Goal: Register for event/course

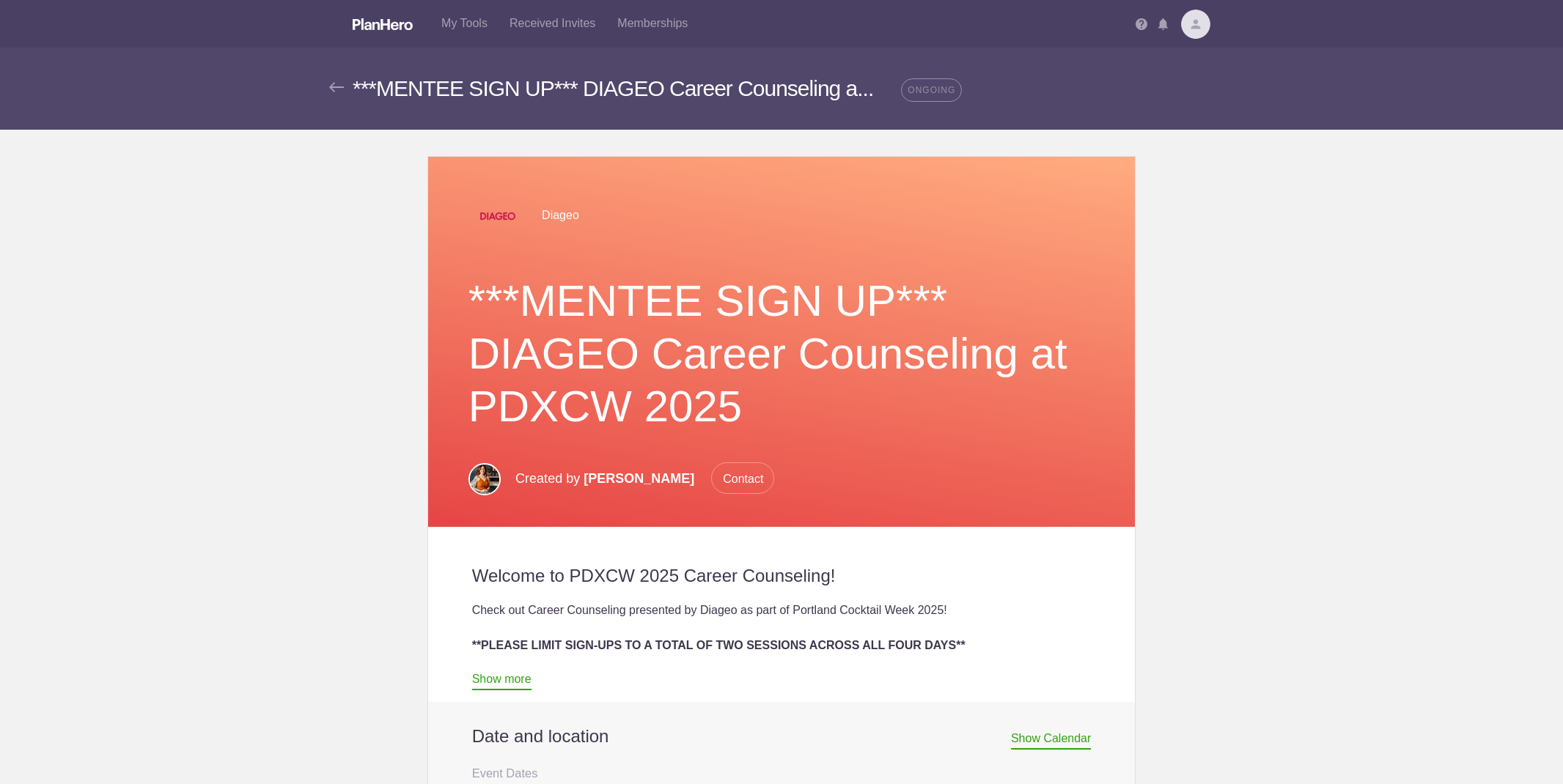
scroll to position [496, 0]
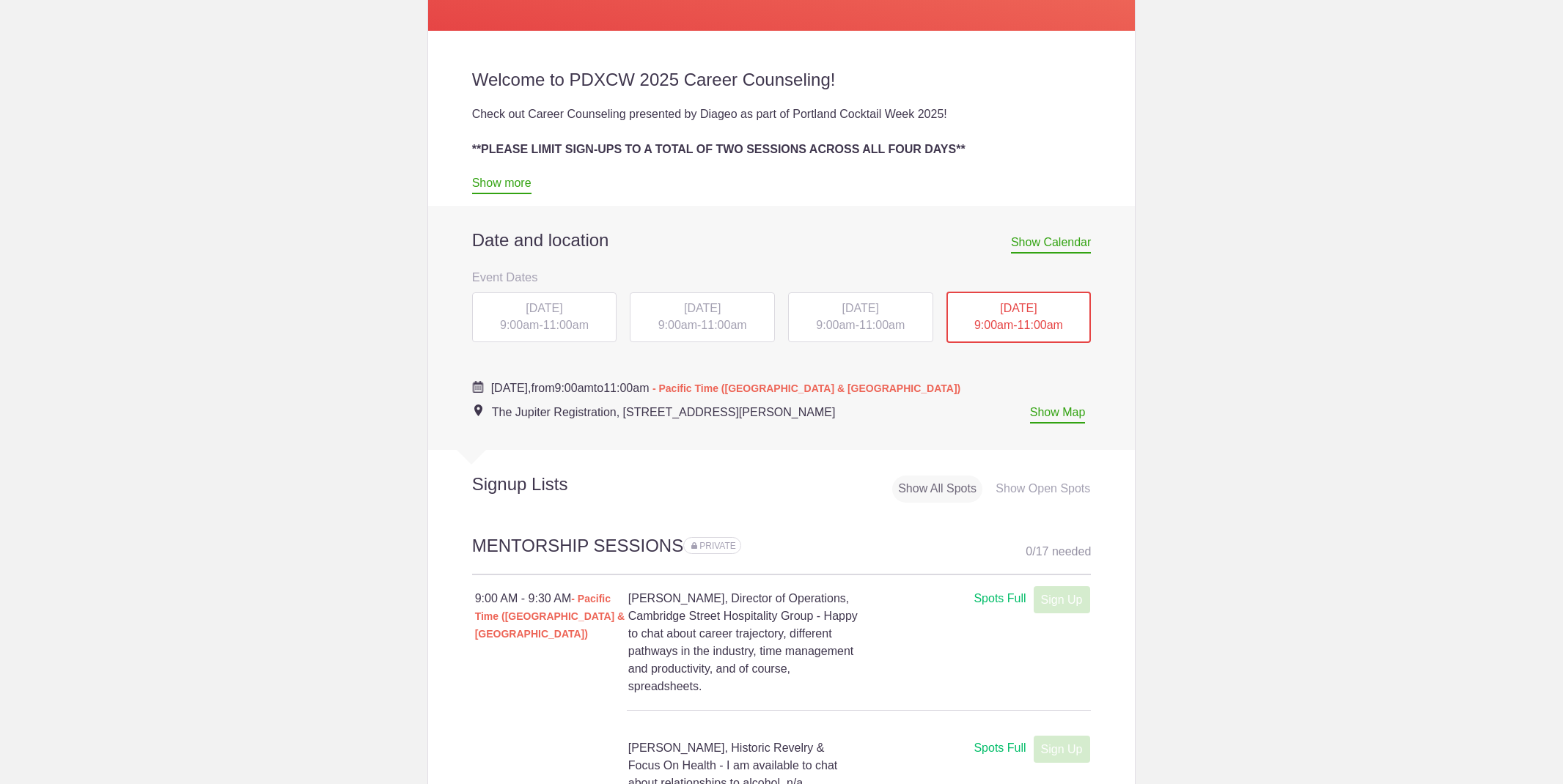
click at [562, 310] on span "[DATE]" at bounding box center [543, 307] width 37 height 12
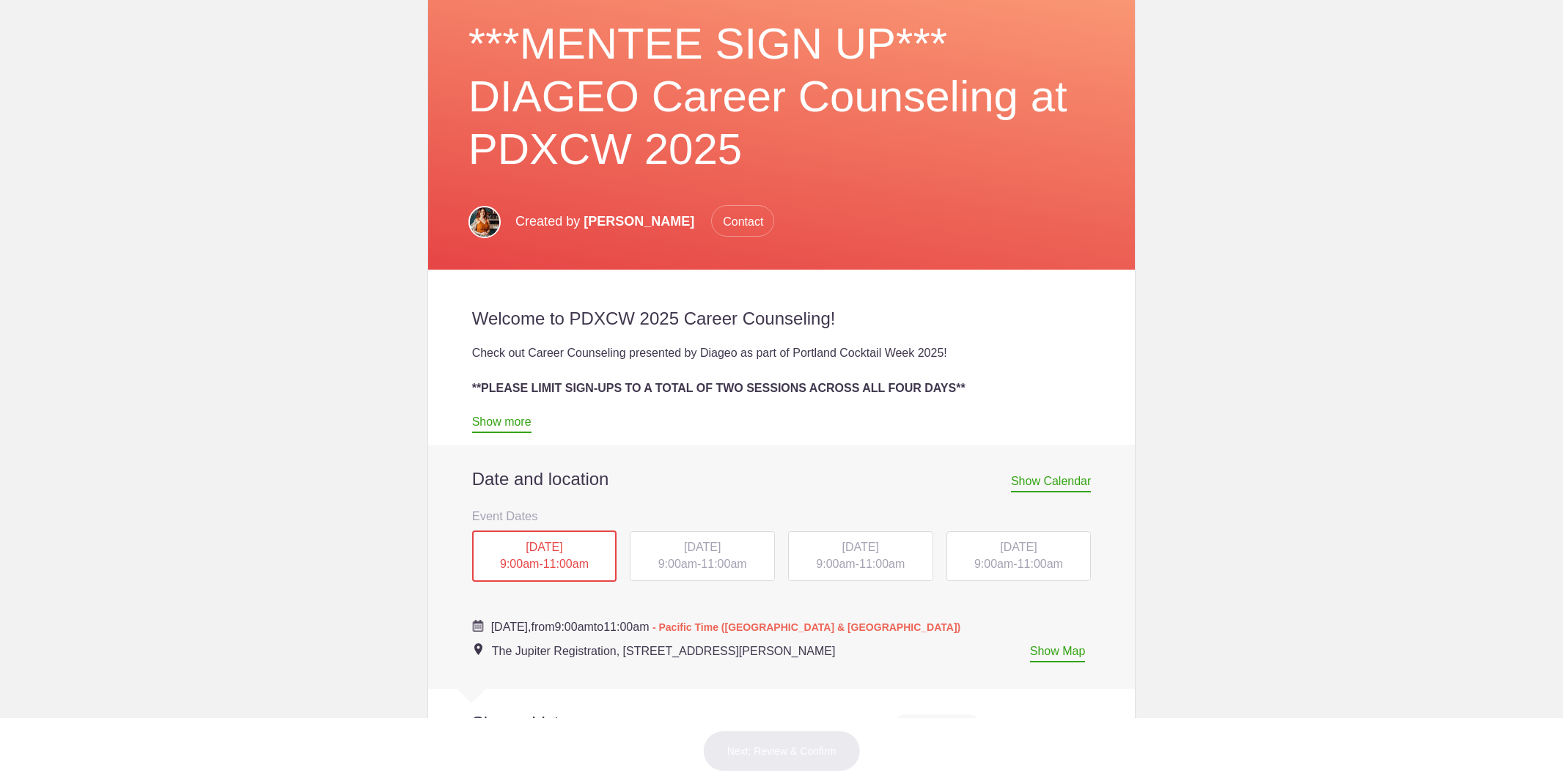
scroll to position [350, 0]
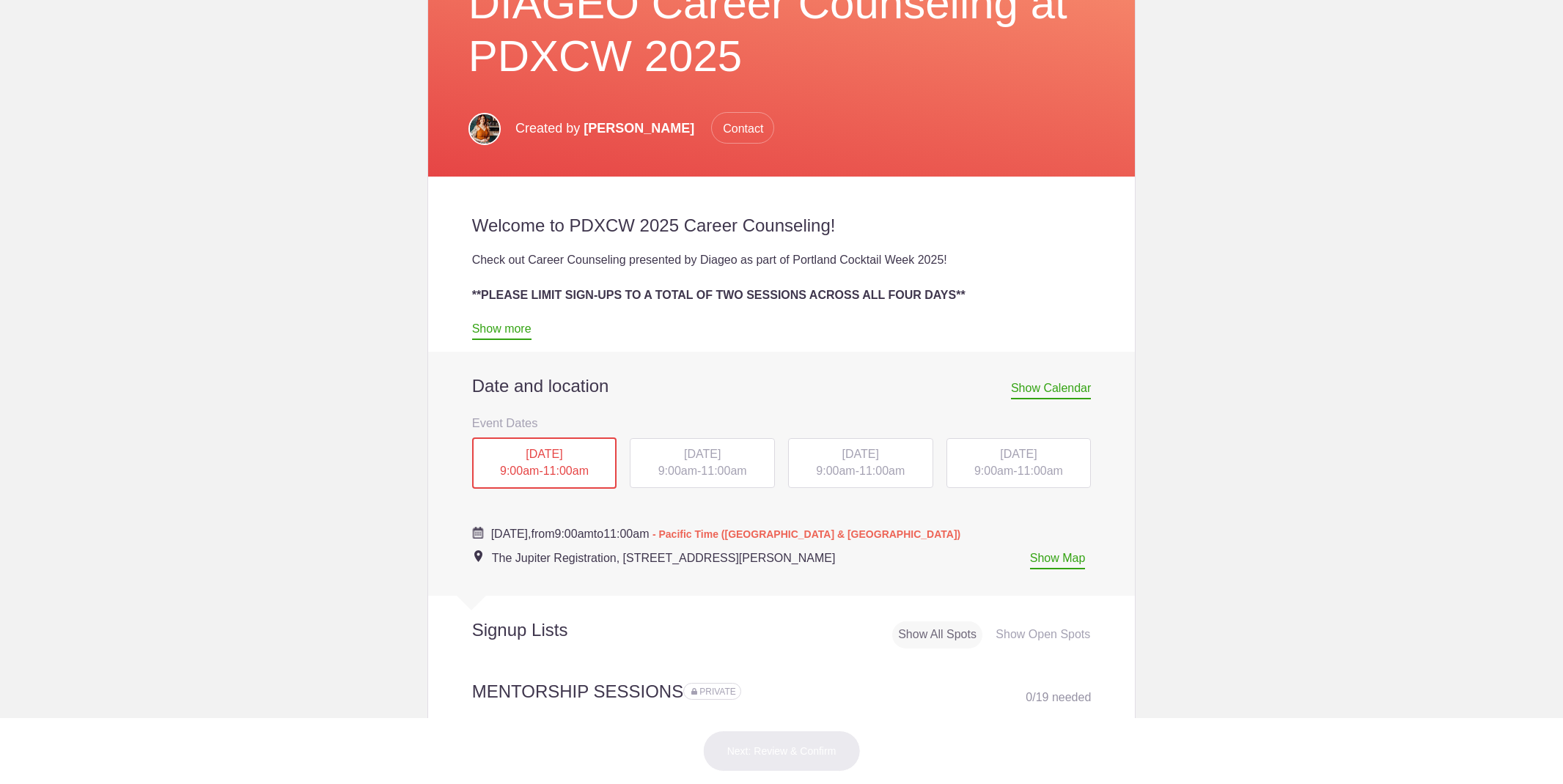
click at [1025, 621] on div "Show Open Spots" at bounding box center [1043, 634] width 106 height 27
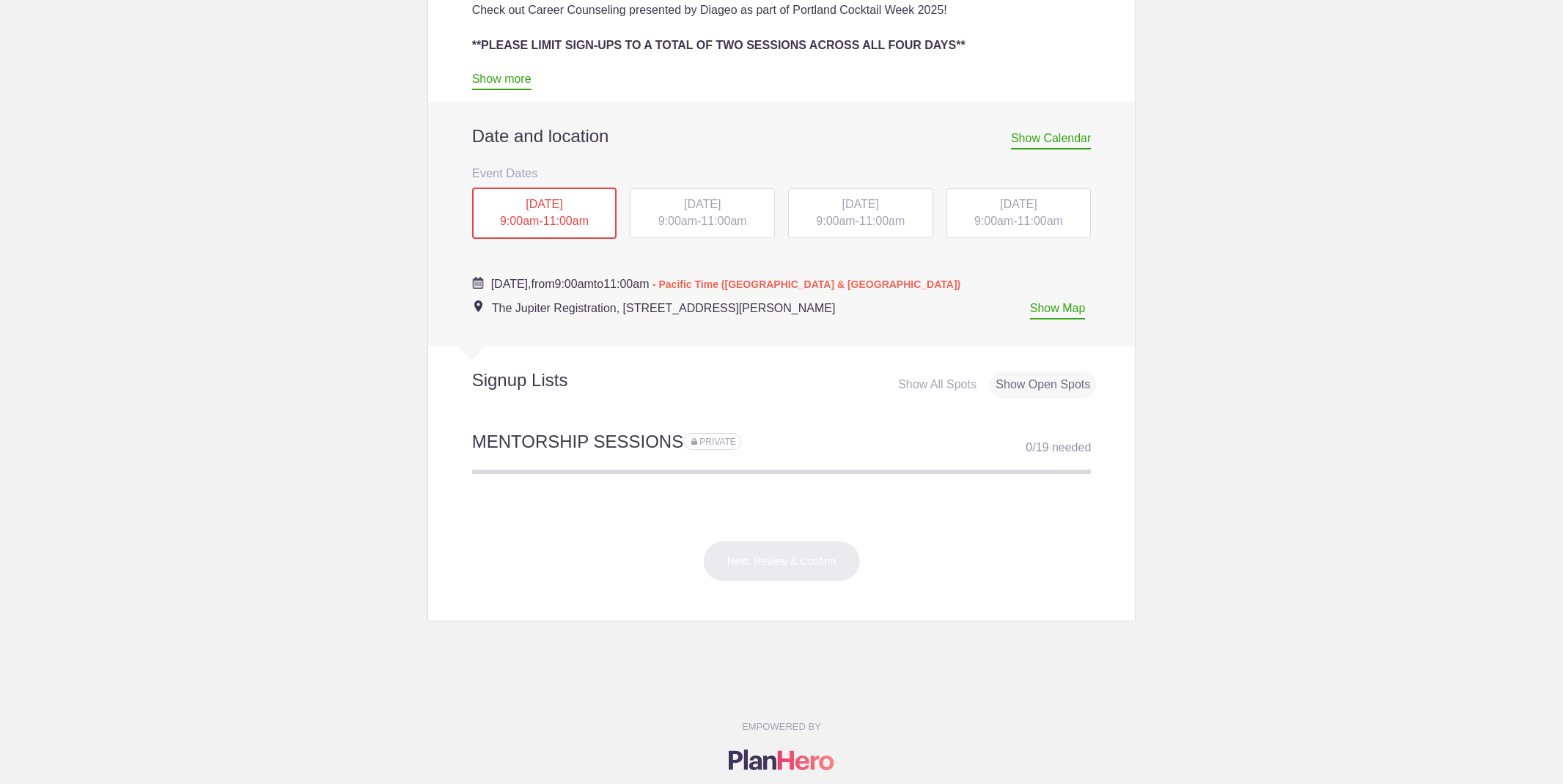
scroll to position [0, 0]
click at [713, 209] on span "[DATE]" at bounding box center [702, 204] width 37 height 12
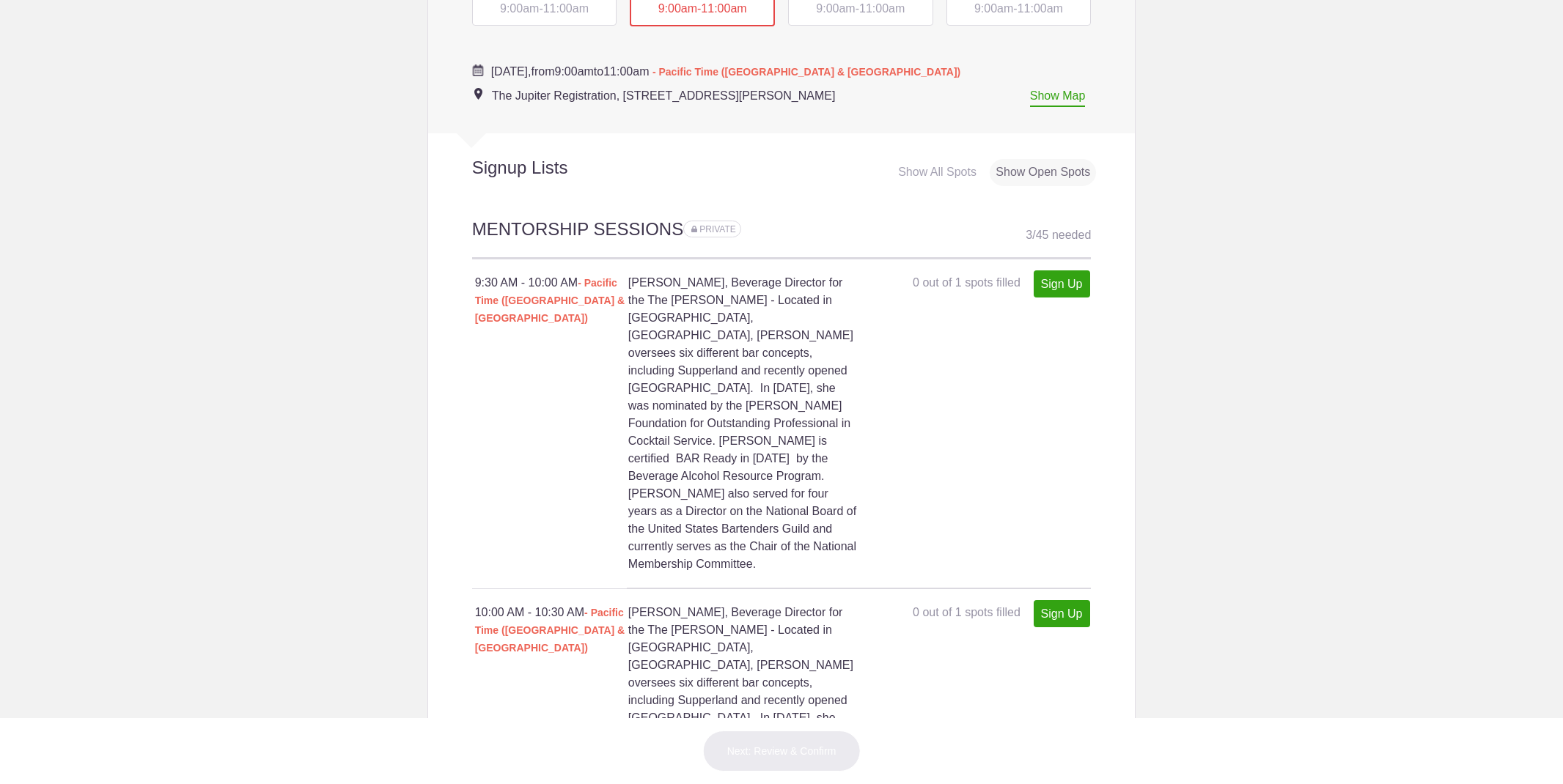
scroll to position [658, 0]
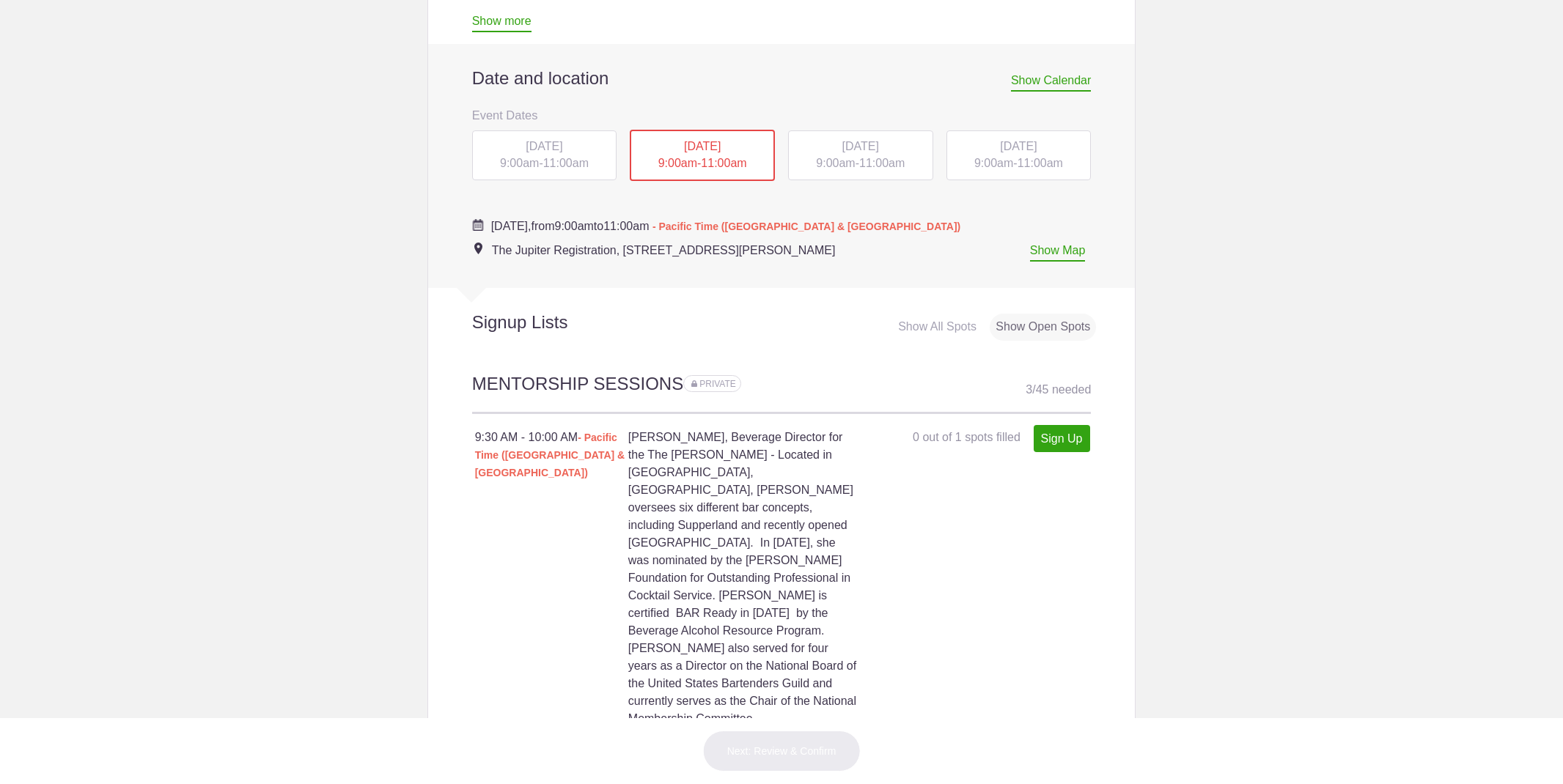
click at [838, 153] on div "WED, Oct 15, 2025 9:00am - 11:00am" at bounding box center [860, 155] width 145 height 50
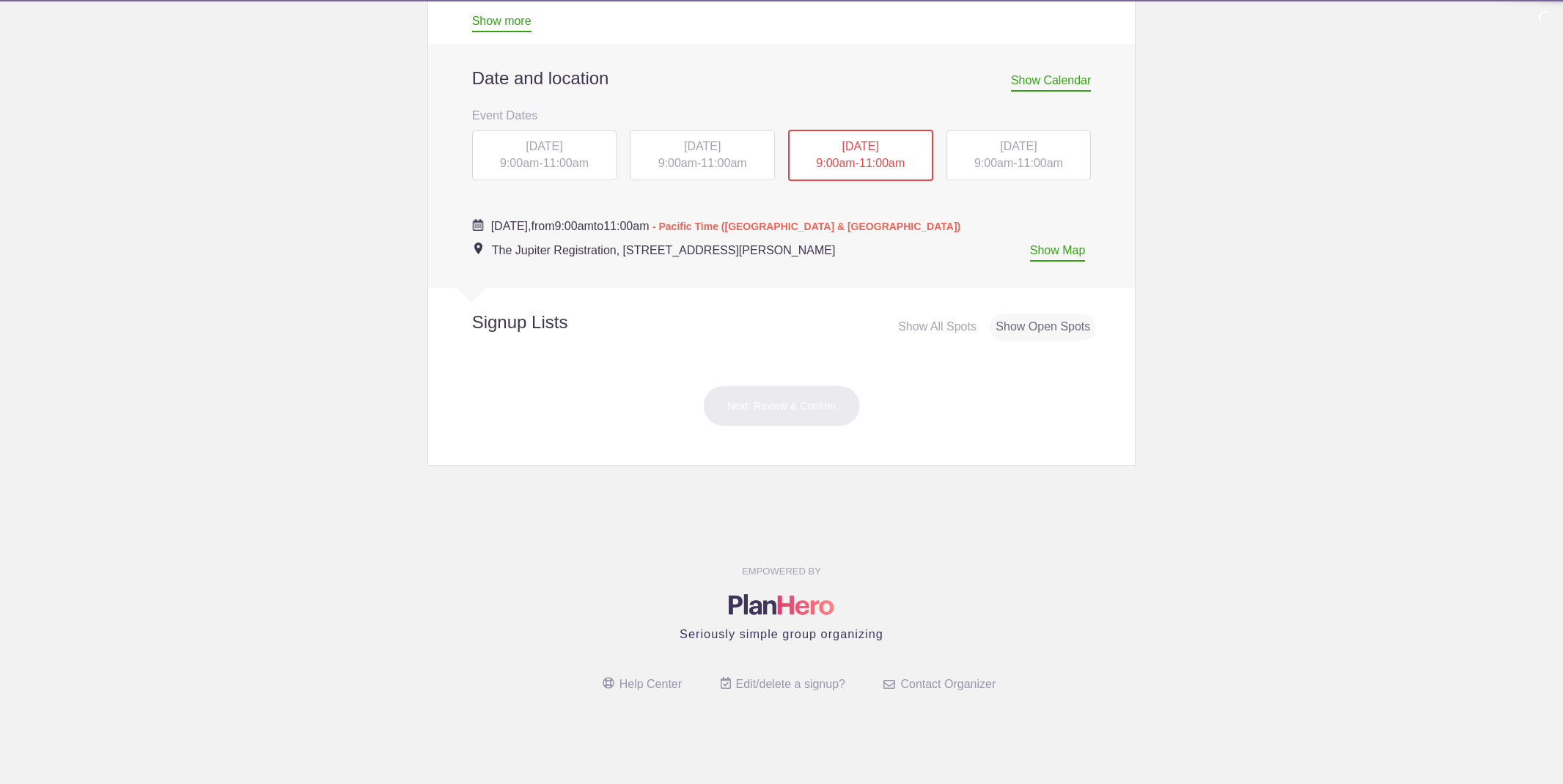
scroll to position [647, 0]
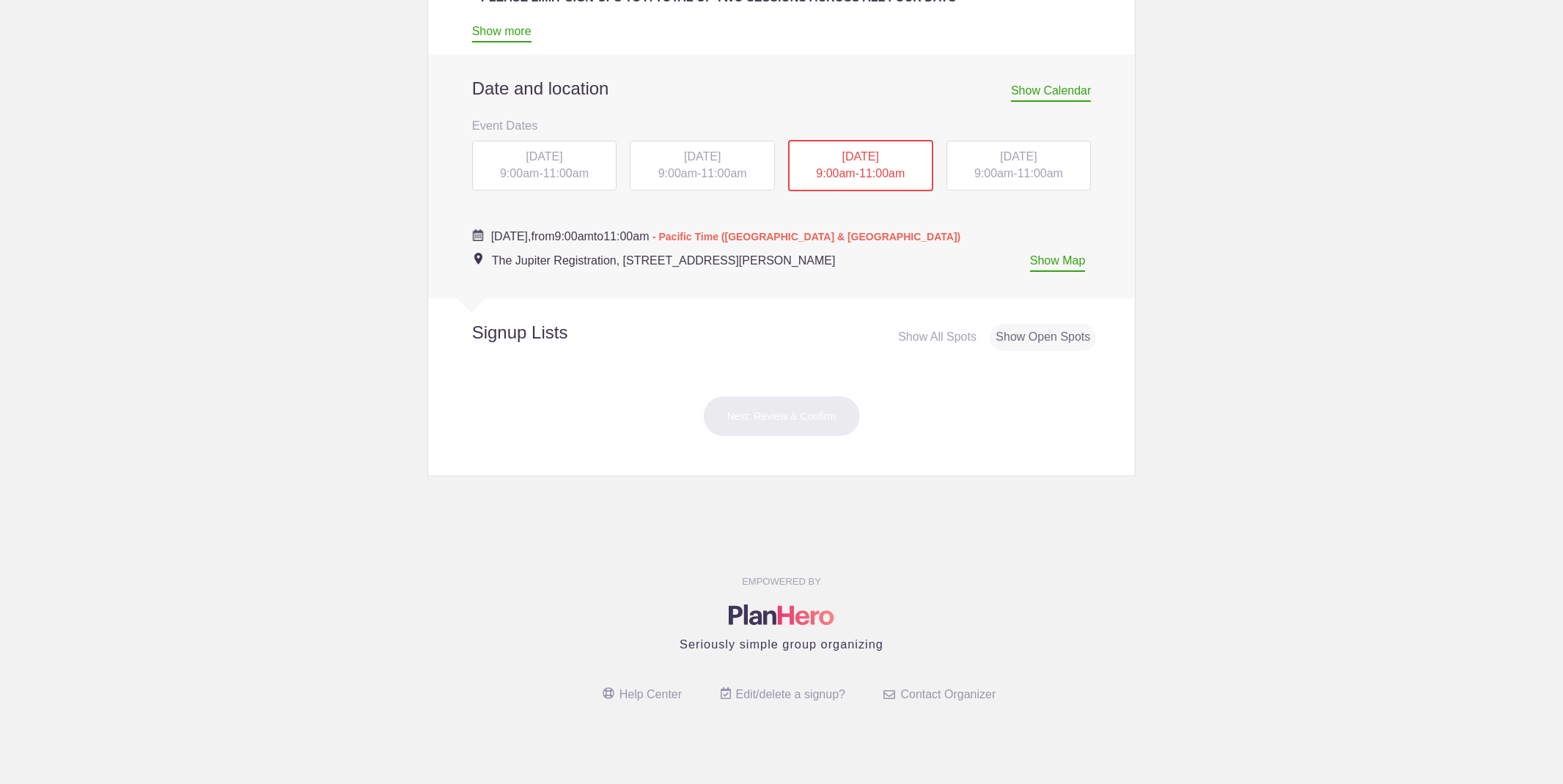
click at [973, 162] on div "THU, Oct 16, 2025 9:00am - 11:00am" at bounding box center [1019, 165] width 145 height 50
click at [525, 159] on span "[DATE]" at bounding box center [543, 155] width 37 height 12
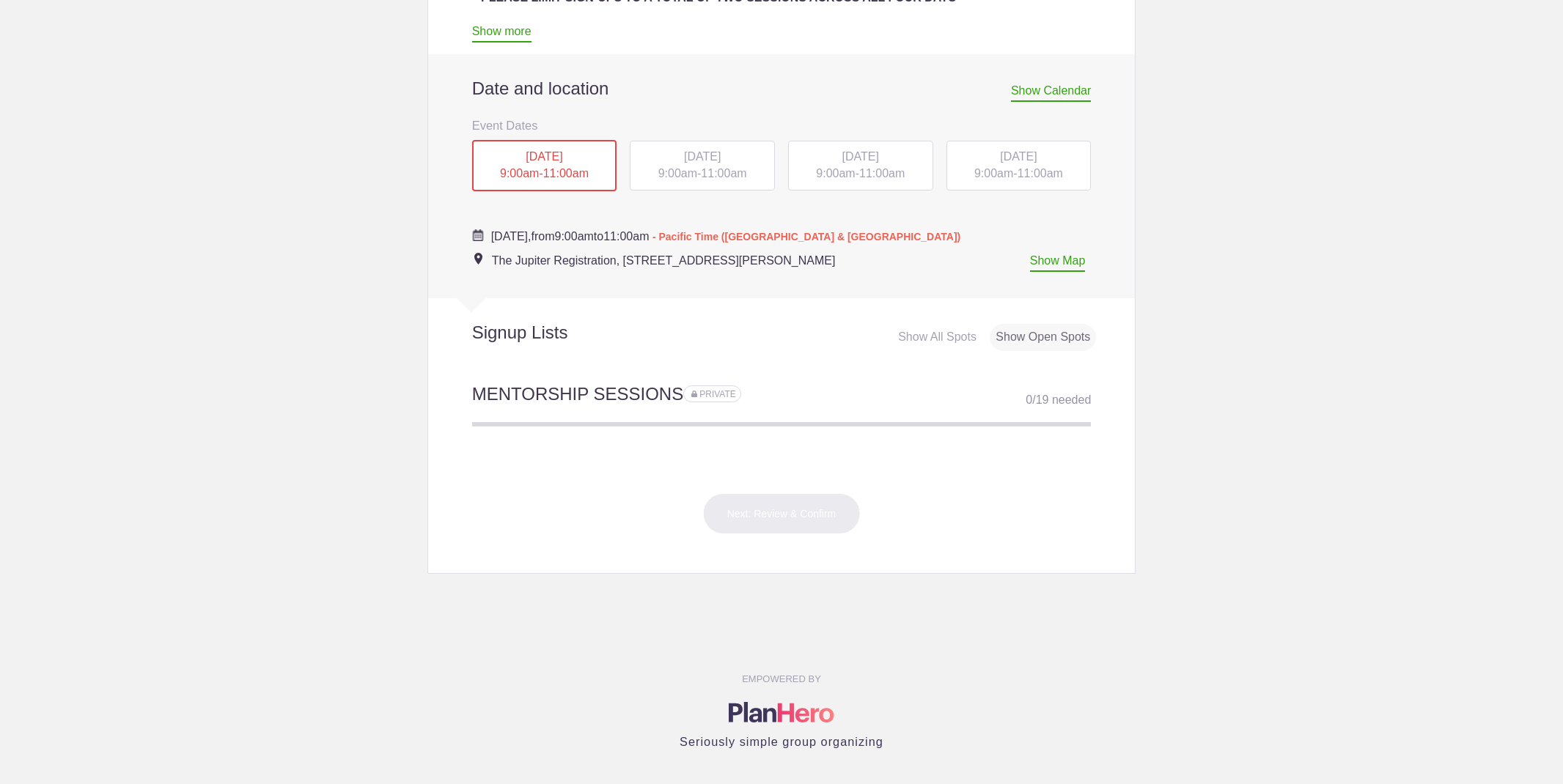
click at [708, 167] on span "11:00am" at bounding box center [724, 173] width 46 height 12
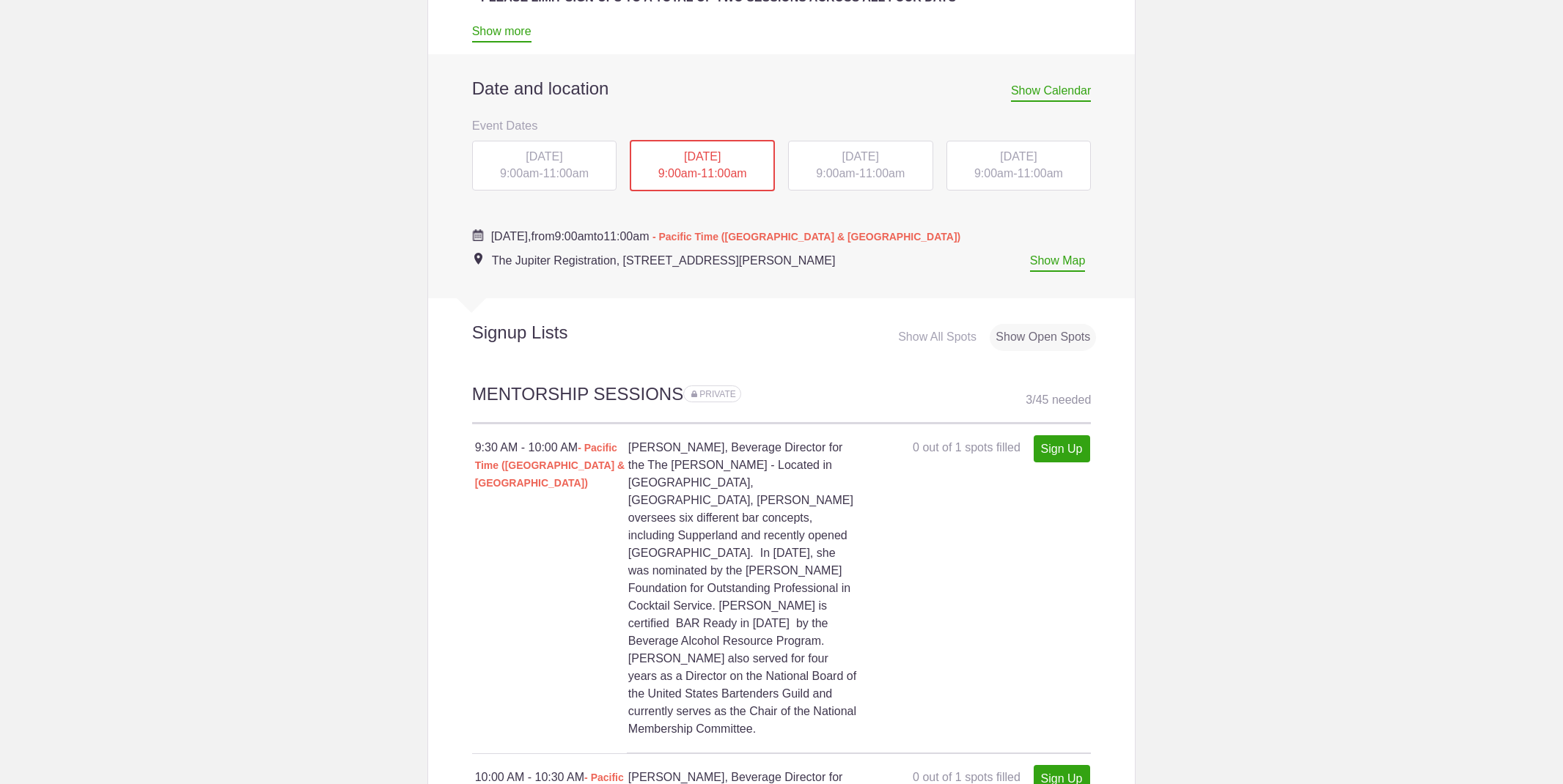
drag, startPoint x: 772, startPoint y: 161, endPoint x: 720, endPoint y: 121, distance: 65.6
click at [720, 121] on div "Date and location Show Calendar Event Dates Monday, October 13 9:00AM Tuesday, …" at bounding box center [782, 161] width 619 height 214
click at [502, 172] on span "9:00am" at bounding box center [519, 173] width 39 height 12
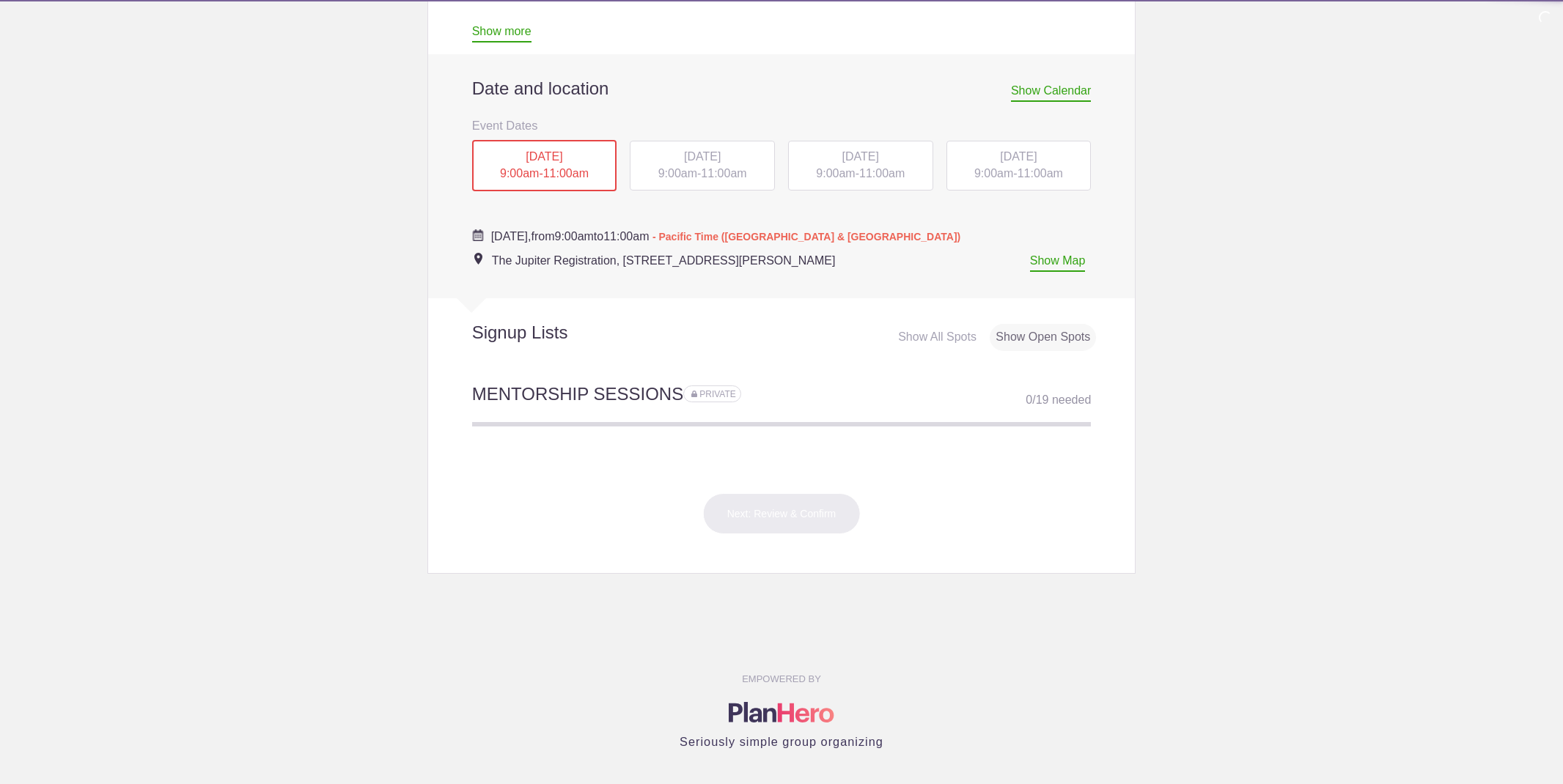
click at [701, 158] on span "[DATE]" at bounding box center [702, 155] width 37 height 12
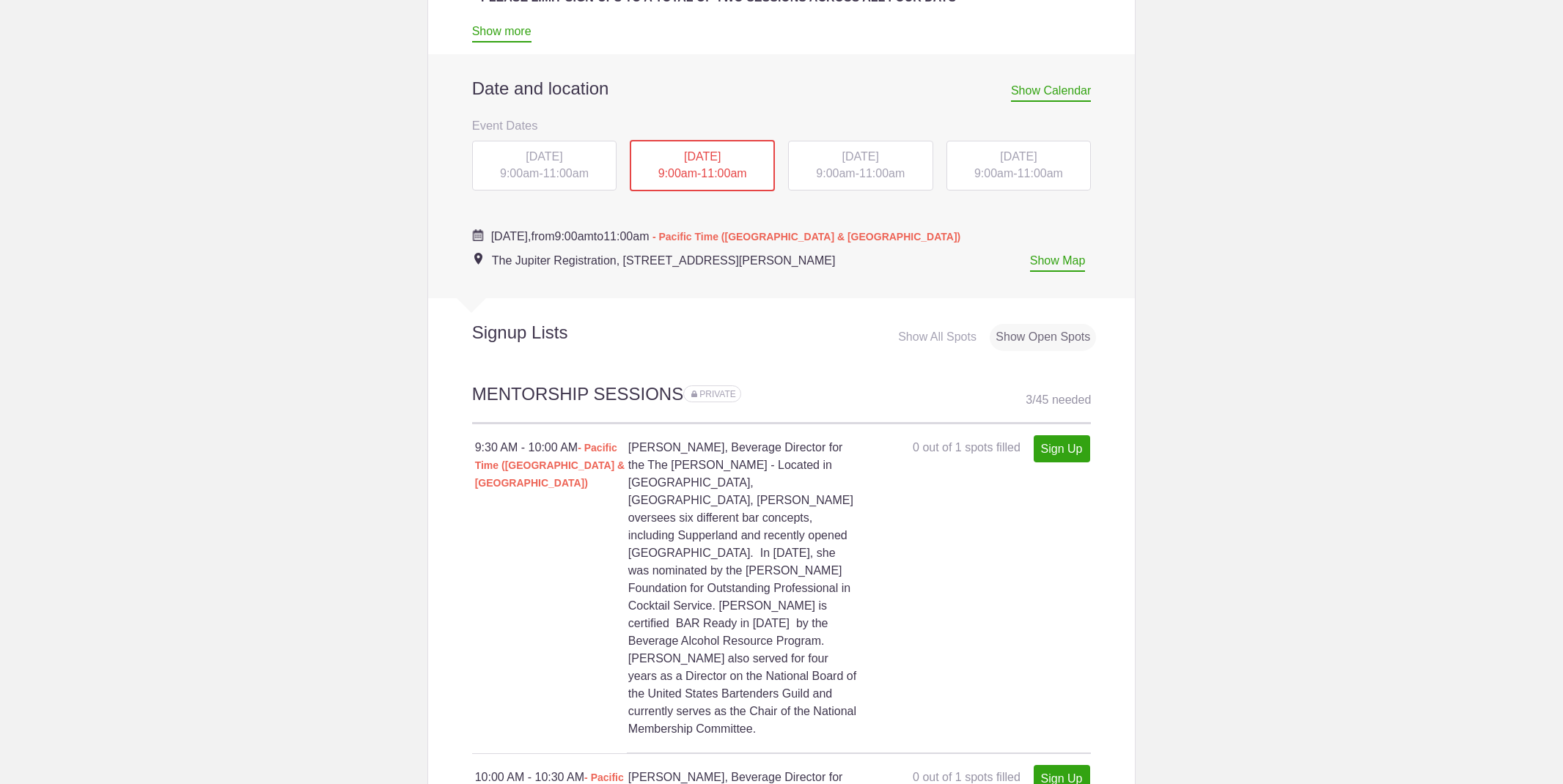
click at [869, 156] on span "[DATE]" at bounding box center [860, 155] width 37 height 12
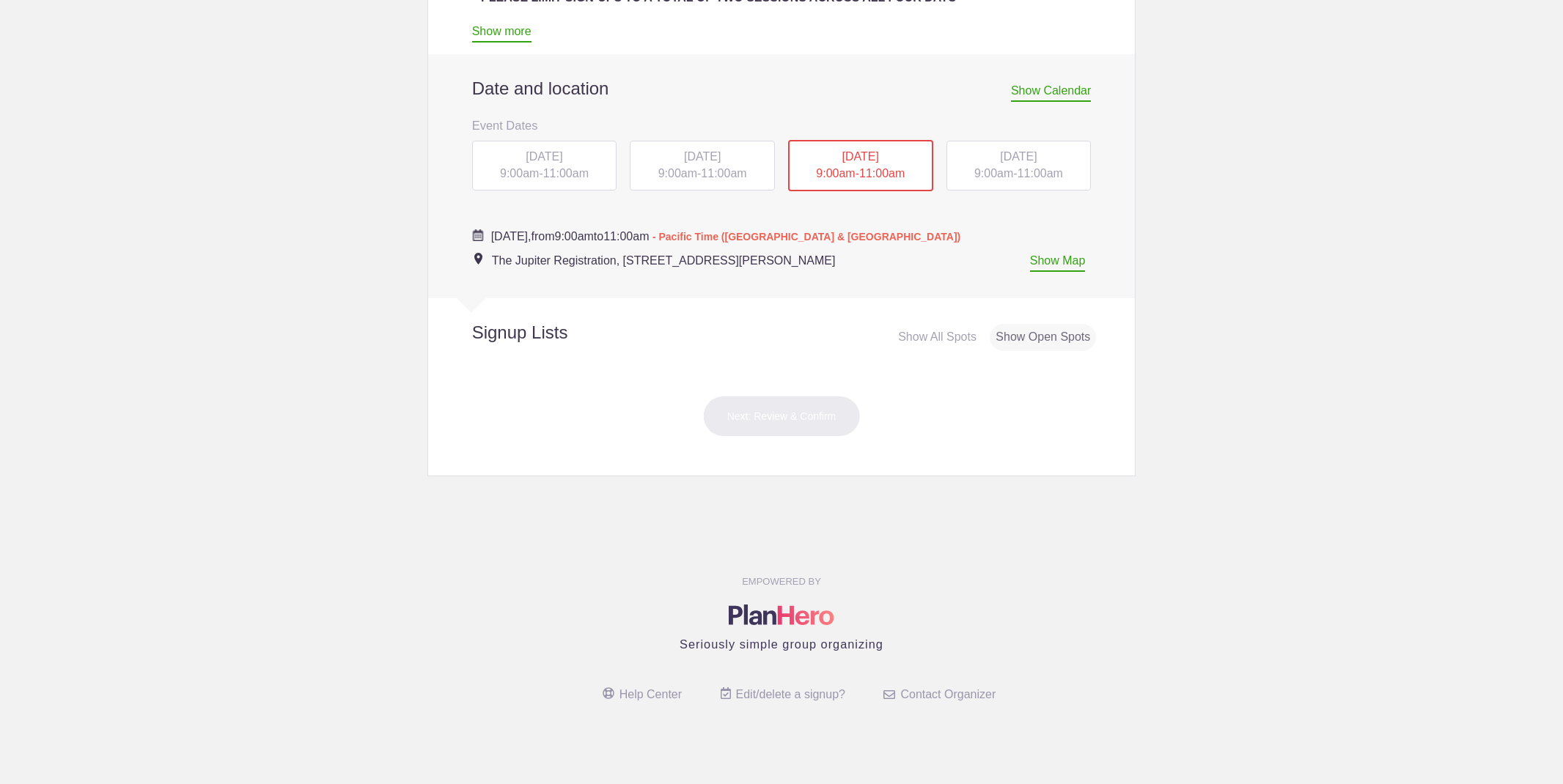
click at [947, 329] on div "Show All Spots" at bounding box center [937, 337] width 90 height 27
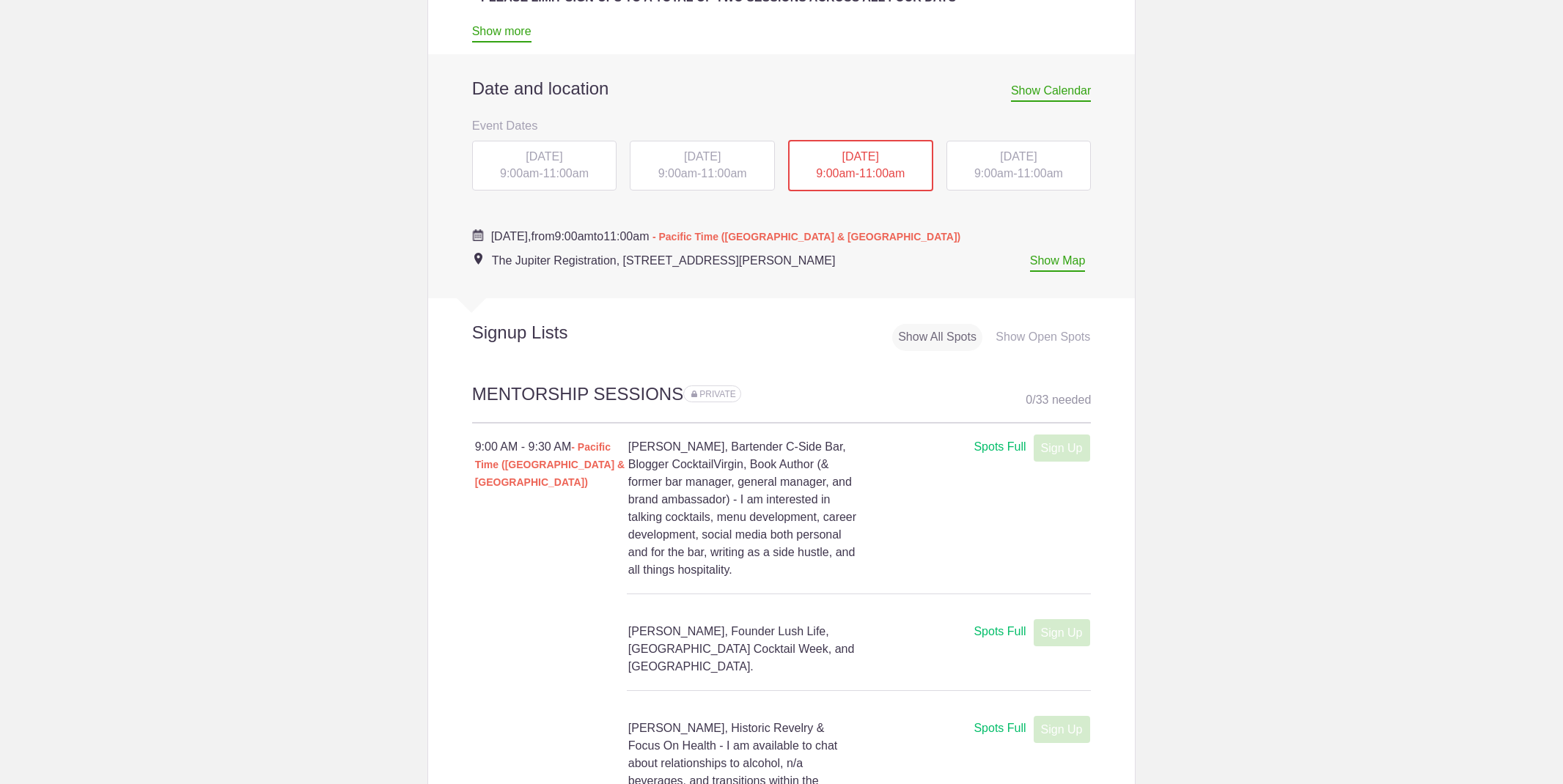
click at [1004, 176] on span "9:00am" at bounding box center [993, 173] width 39 height 12
